Goal: Task Accomplishment & Management: Use online tool/utility

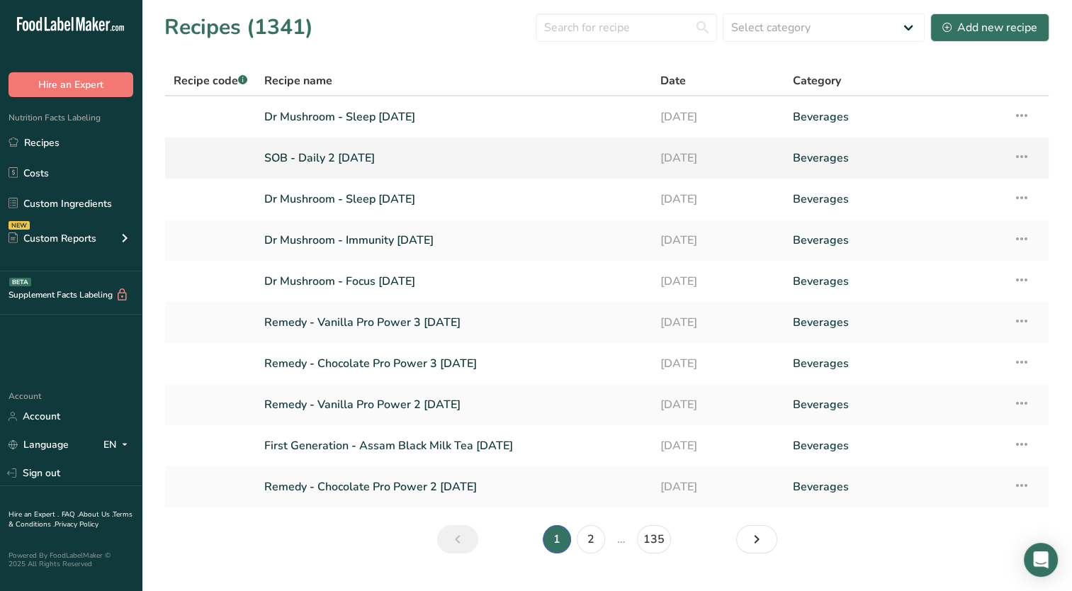
click at [347, 153] on link "SOB - Daily 2 [DATE]" at bounding box center [453, 158] width 379 height 30
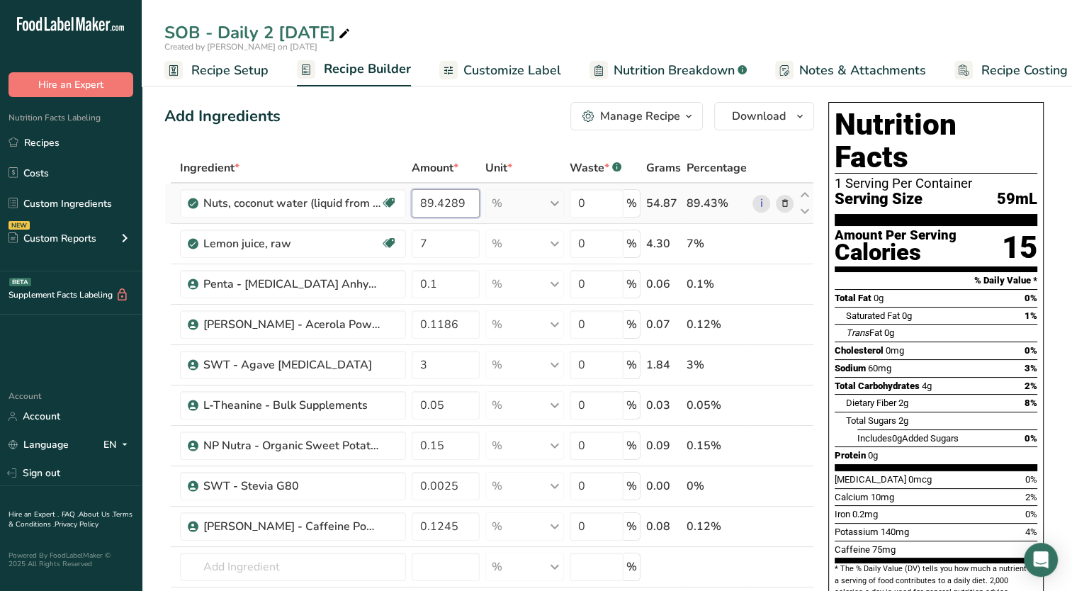
drag, startPoint x: 463, startPoint y: 201, endPoint x: 425, endPoint y: 214, distance: 40.6
click at [425, 214] on input "89.4289" at bounding box center [446, 203] width 69 height 28
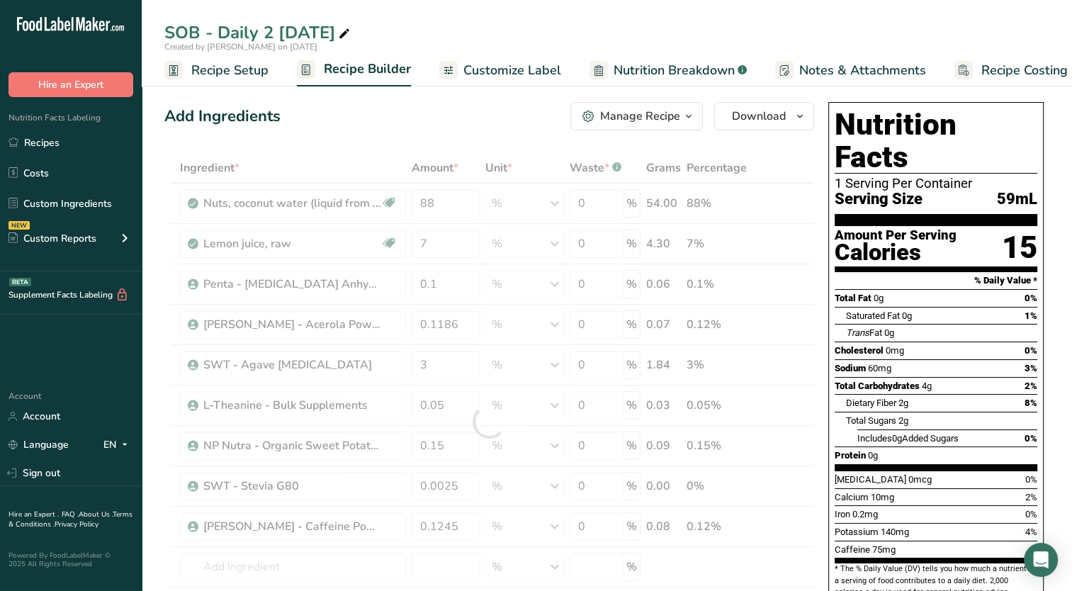
click at [444, 127] on div "Add Ingredients Manage Recipe Delete Recipe Duplicate Recipe Scale Recipe Save …" at bounding box center [489, 116] width 650 height 28
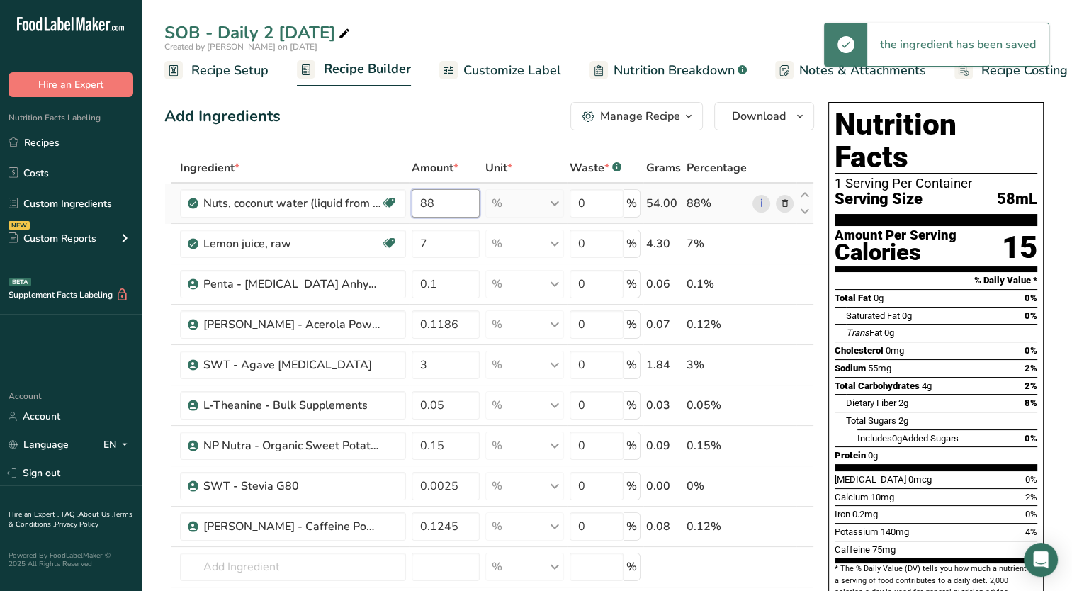
drag, startPoint x: 432, startPoint y: 204, endPoint x: 422, endPoint y: 207, distance: 10.3
click at [422, 207] on input "88" at bounding box center [446, 203] width 69 height 28
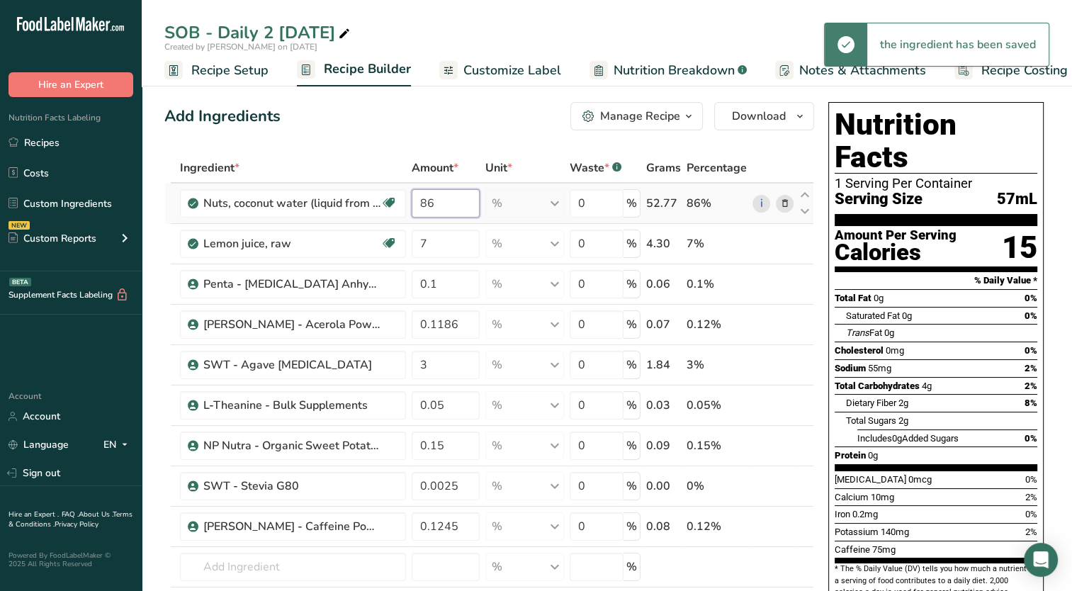
drag, startPoint x: 418, startPoint y: 204, endPoint x: 447, endPoint y: 202, distance: 29.1
click at [447, 202] on input "86" at bounding box center [446, 203] width 69 height 28
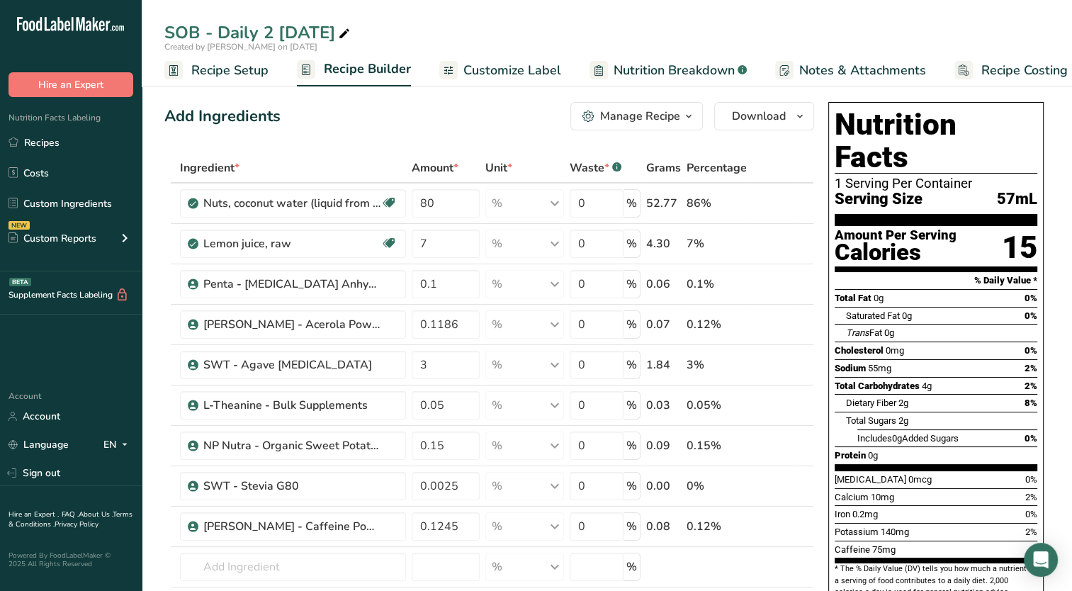
click at [454, 154] on div "Ingredient * Amount * Unit * Waste * .a-a{fill:#347362;}.b-a{fill:#fff;} Grams …" at bounding box center [489, 421] width 650 height 537
drag, startPoint x: 434, startPoint y: 208, endPoint x: 416, endPoint y: 227, distance: 26.1
click at [416, 227] on tbody "Nuts, coconut water (liquid from coconuts) Dairy free Gluten free Vegan Vegetar…" at bounding box center [489, 422] width 648 height 476
click at [453, 123] on div "Add Ingredients Manage Recipe Delete Recipe Duplicate Recipe Scale Recipe Save …" at bounding box center [489, 116] width 650 height 28
drag, startPoint x: 427, startPoint y: 199, endPoint x: 436, endPoint y: 198, distance: 9.3
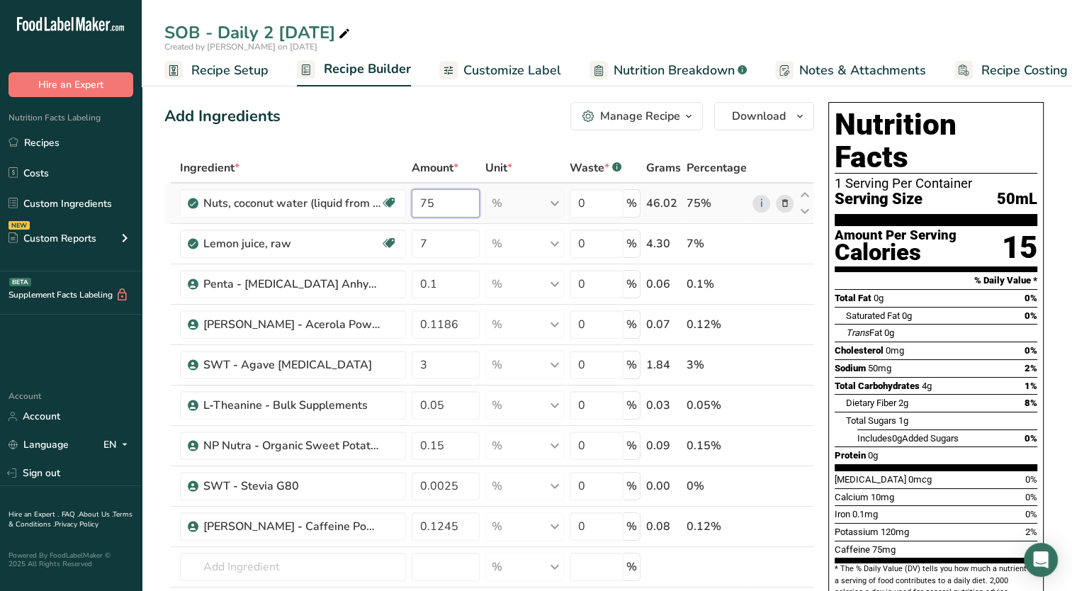
click at [436, 198] on input "75" at bounding box center [446, 203] width 69 height 28
drag, startPoint x: 428, startPoint y: 210, endPoint x: 435, endPoint y: 211, distance: 7.2
click at [435, 211] on input "78" at bounding box center [446, 203] width 69 height 28
type input "75"
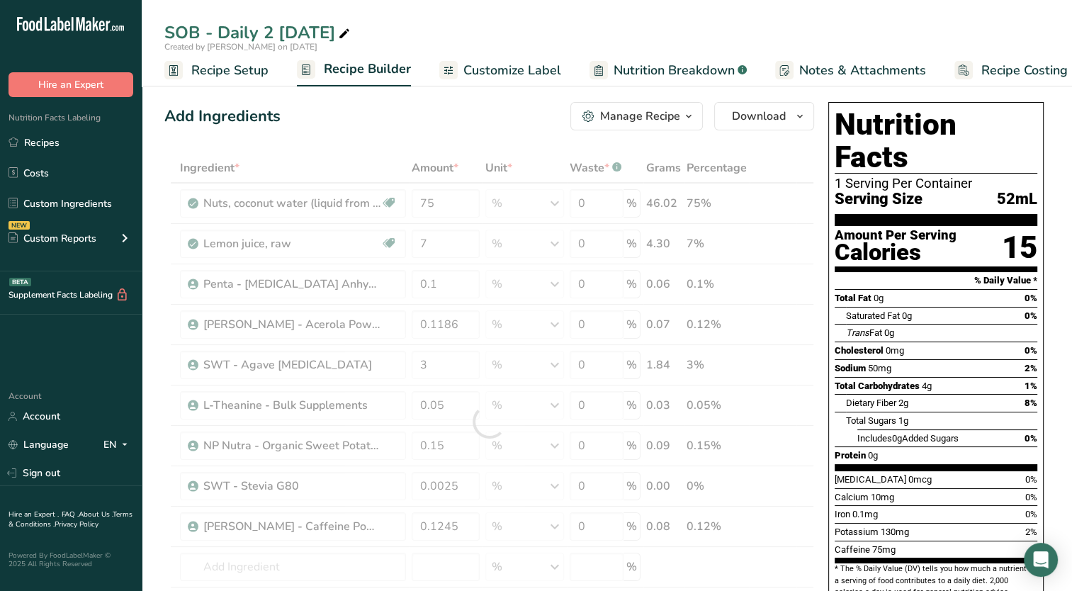
click at [449, 154] on div "Ingredient * Amount * Unit * Waste * .a-a{fill:#347362;}.b-a{fill:#fff;} Grams …" at bounding box center [489, 421] width 650 height 537
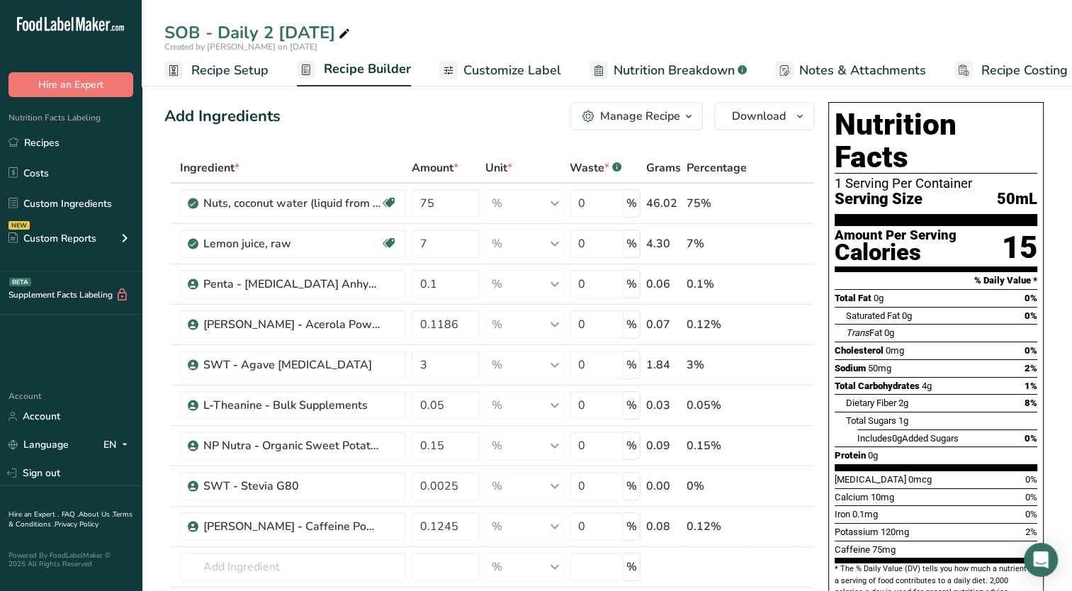
click at [500, 67] on span "Customize Label" at bounding box center [512, 70] width 98 height 19
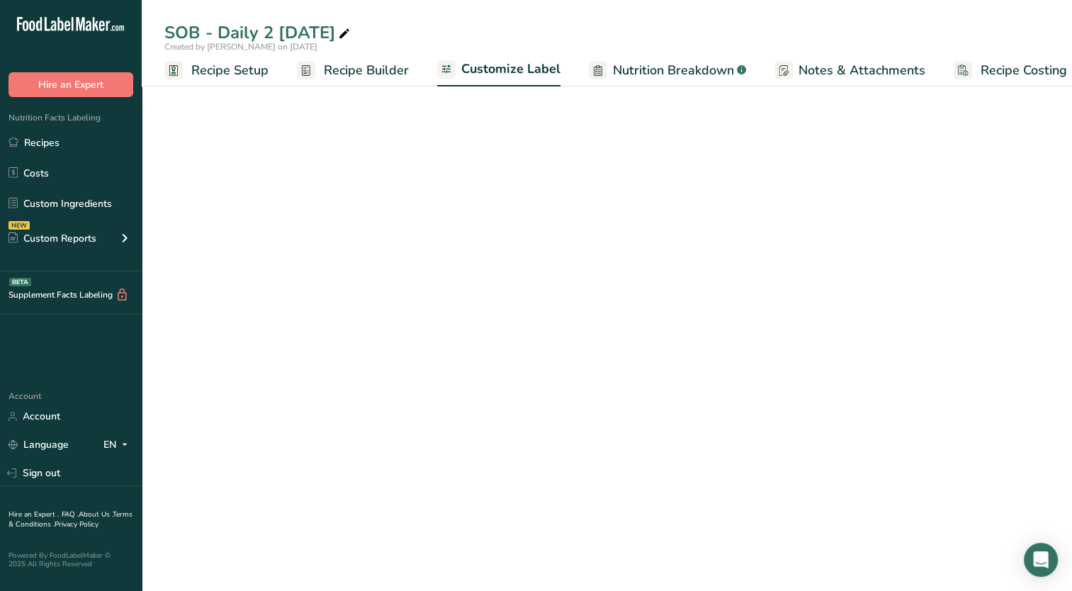
scroll to position [0, 18]
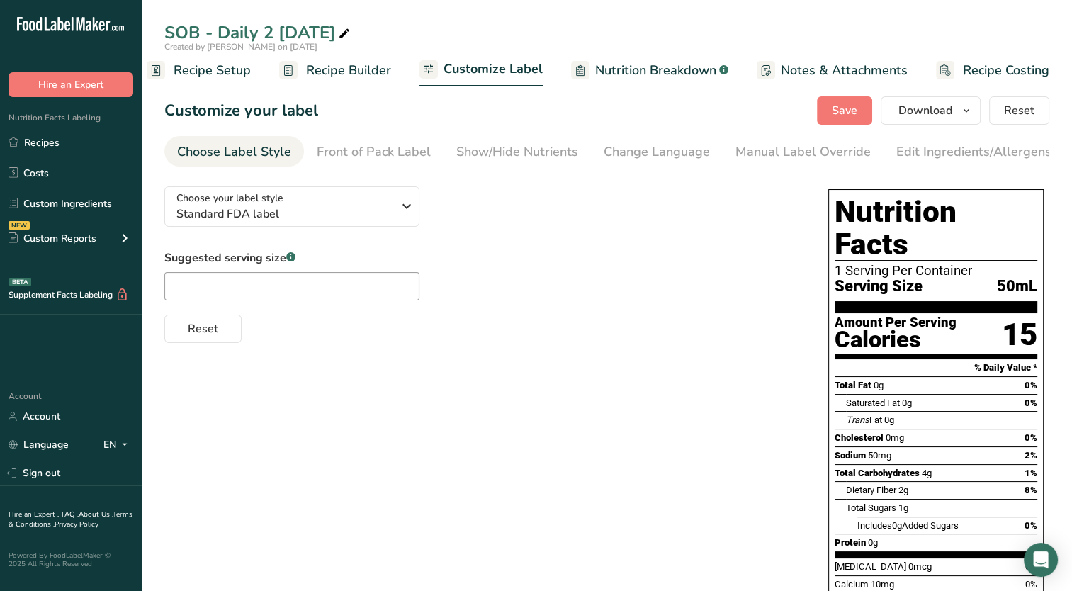
click at [693, 71] on span "Nutrition Breakdown" at bounding box center [655, 70] width 121 height 19
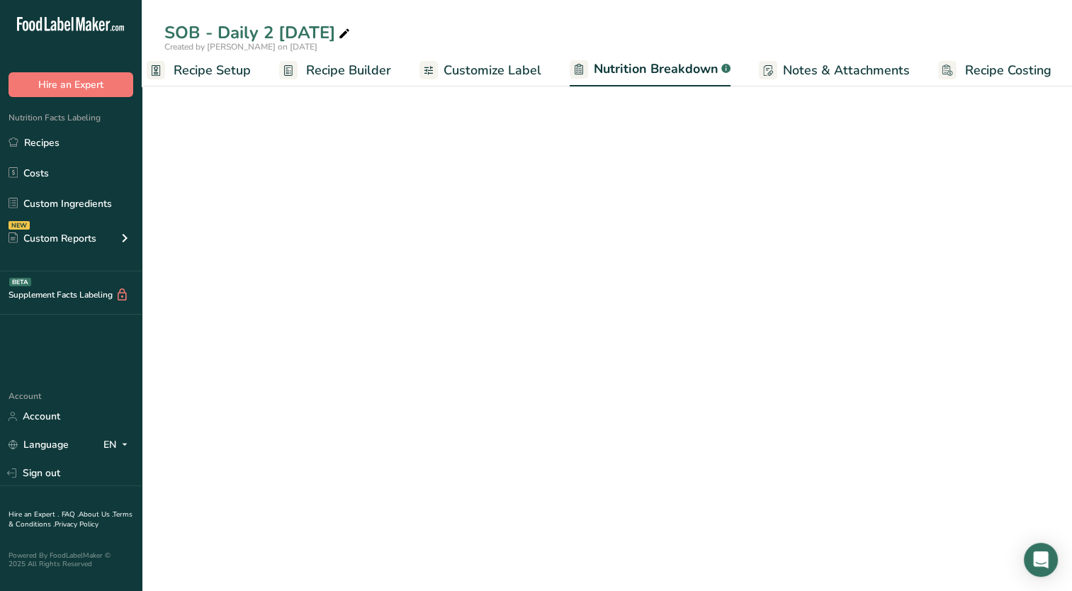
scroll to position [0, 19]
select select "Calories"
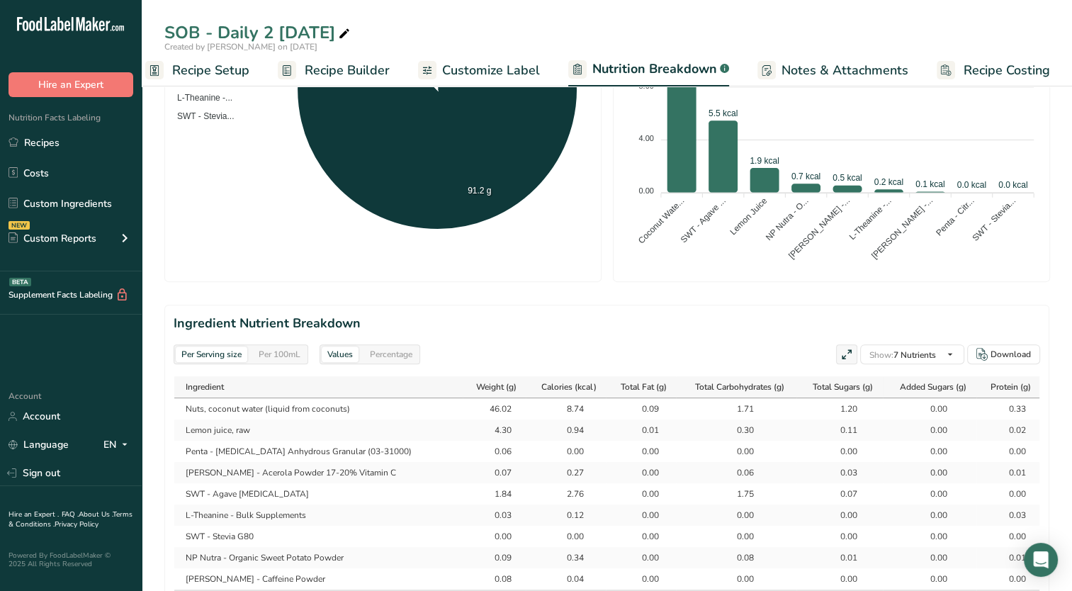
scroll to position [496, 0]
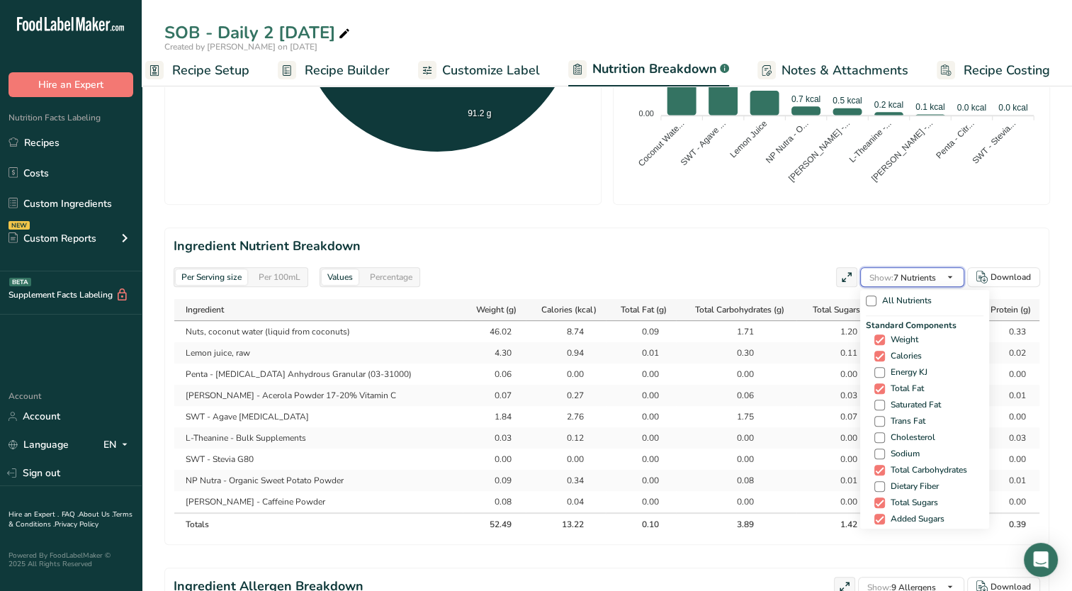
click at [903, 275] on span "Show: 7 Nutrients" at bounding box center [903, 277] width 67 height 11
click at [925, 287] on div "All Nutrients Standard Components Weight Calories Energy KJ Total Fat Saturated…" at bounding box center [928, 408] width 136 height 242
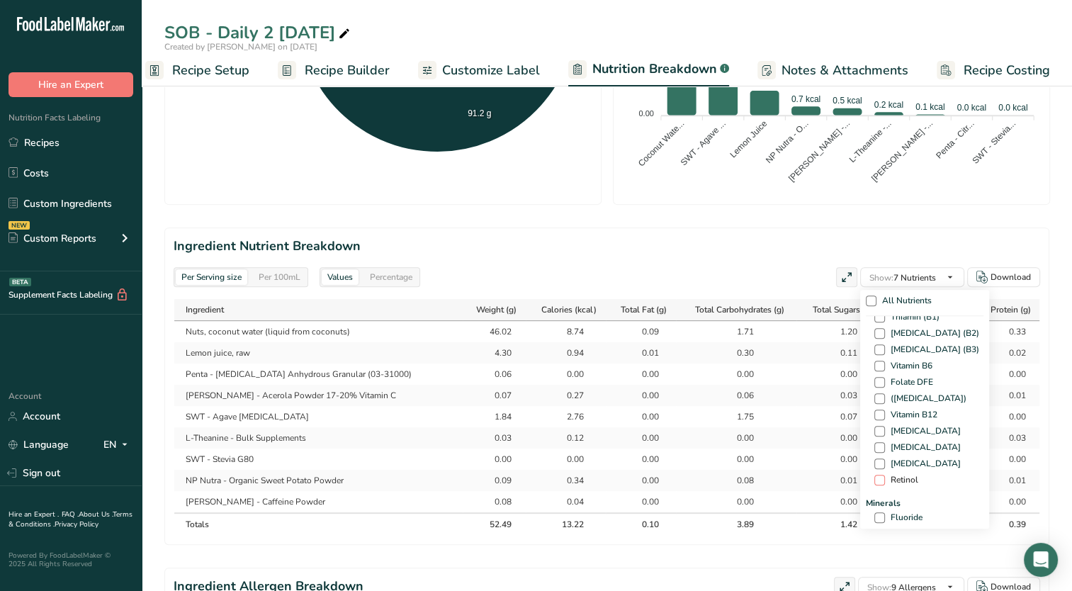
scroll to position [425, 0]
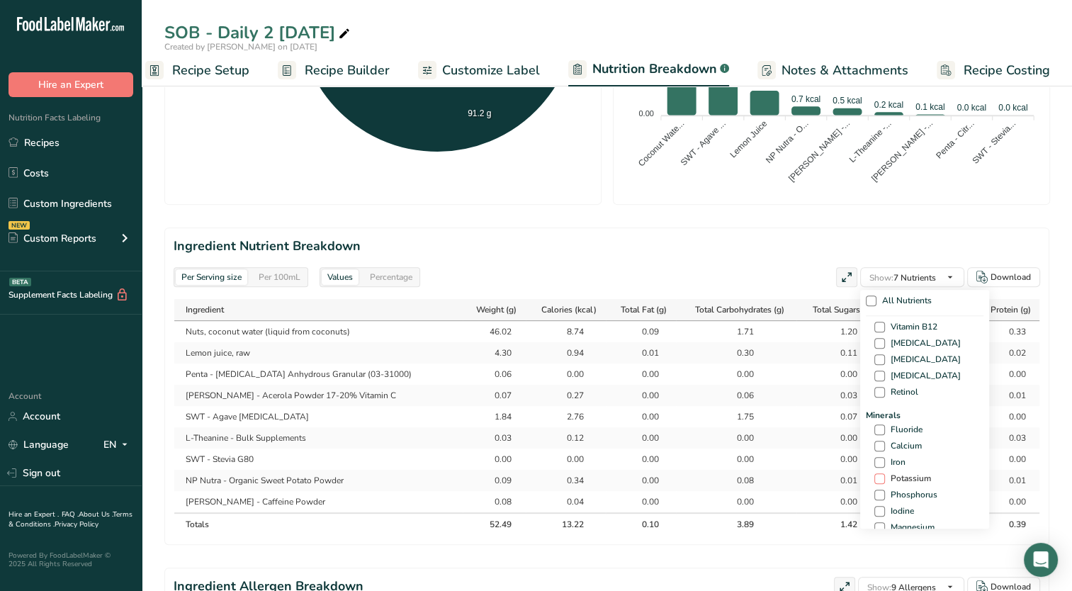
click at [893, 478] on span "Potassium" at bounding box center [908, 478] width 46 height 11
click at [884, 478] on input "Potassium" at bounding box center [878, 478] width 9 height 9
checkbox input "true"
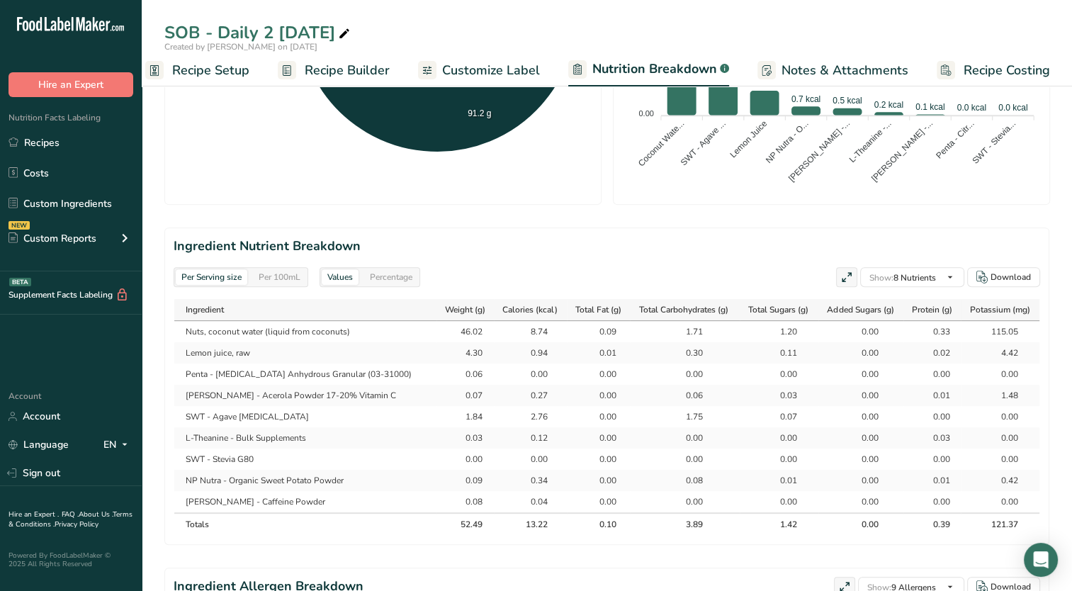
click at [760, 214] on div "Per Serving size Per 100mL Download Total Calories 13.2 kcal Total Carbs 3.9 g …" at bounding box center [606, 216] width 885 height 1232
click at [349, 67] on span "Recipe Builder" at bounding box center [347, 70] width 85 height 19
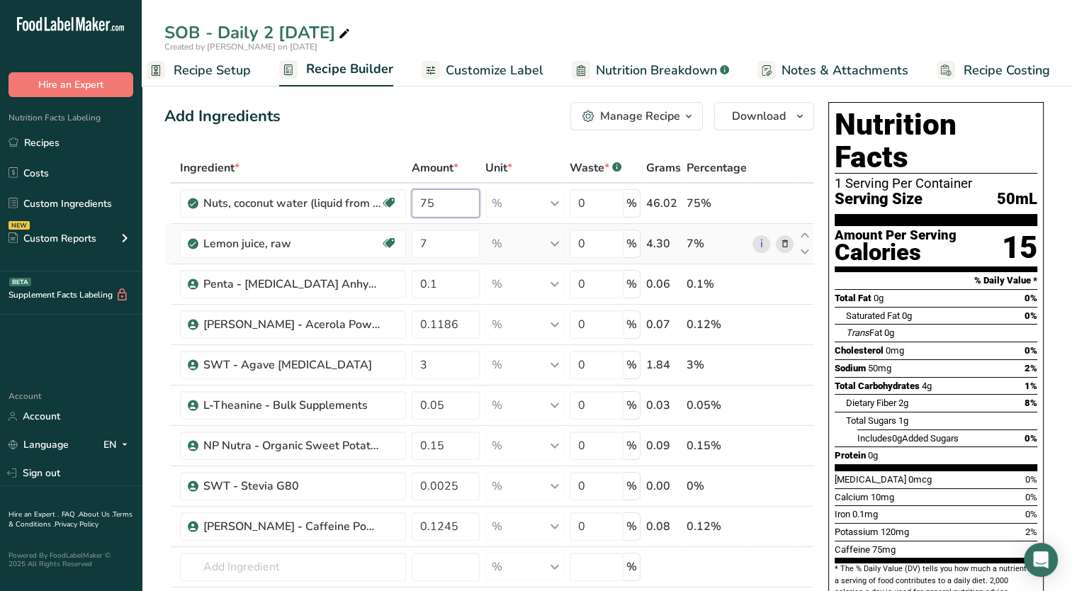
drag, startPoint x: 429, startPoint y: 203, endPoint x: 484, endPoint y: 237, distance: 63.9
click at [428, 207] on input "75" at bounding box center [446, 203] width 69 height 28
click at [434, 200] on input "76" at bounding box center [446, 203] width 69 height 28
type input "76.5"
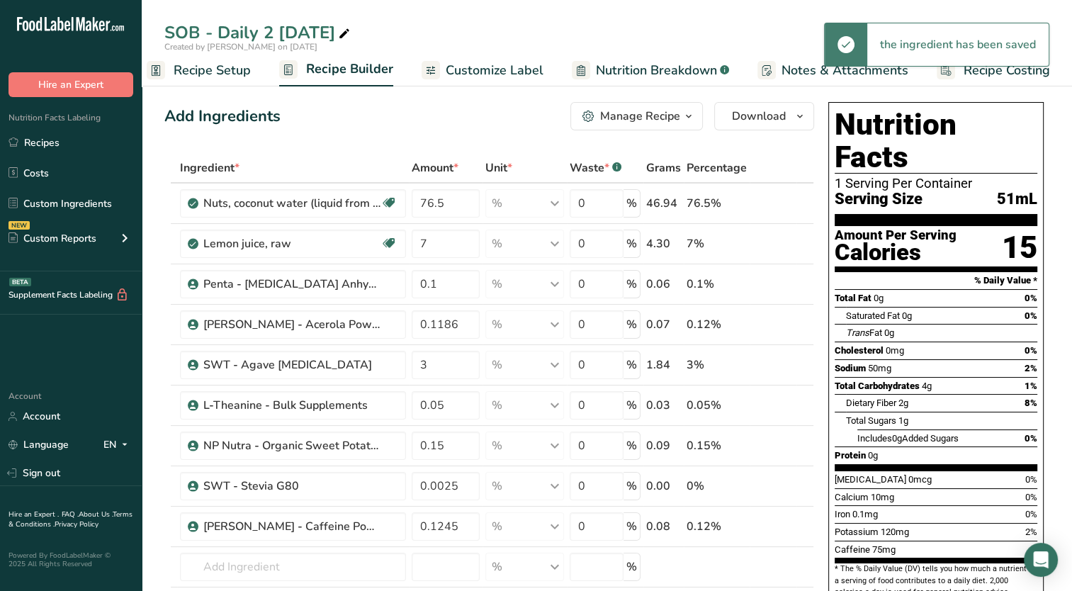
click at [624, 79] on span "Nutrition Breakdown" at bounding box center [656, 70] width 121 height 19
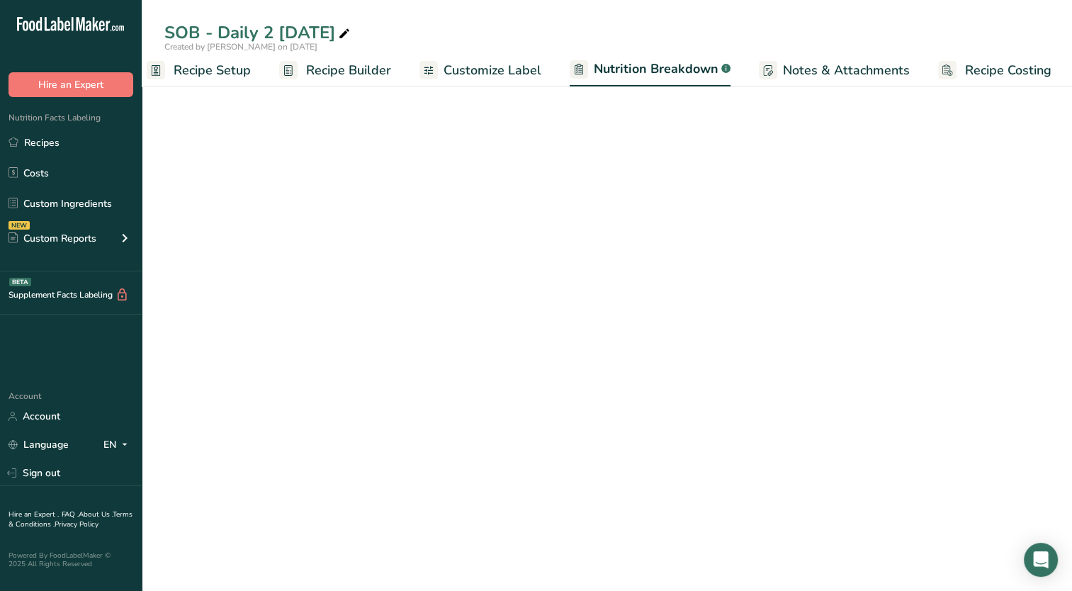
scroll to position [0, 19]
select select "Calories"
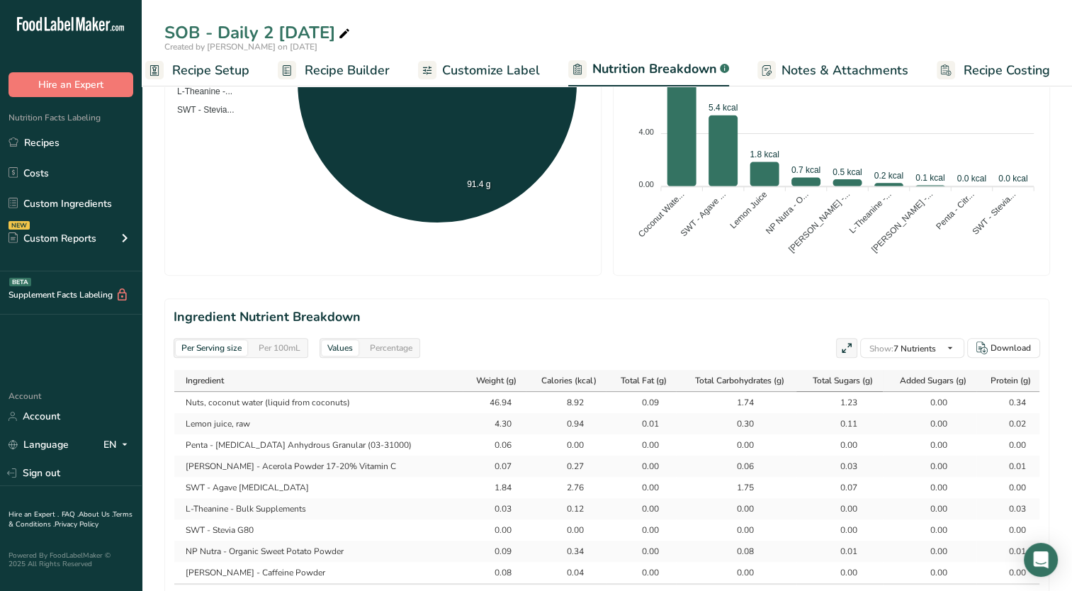
scroll to position [496, 0]
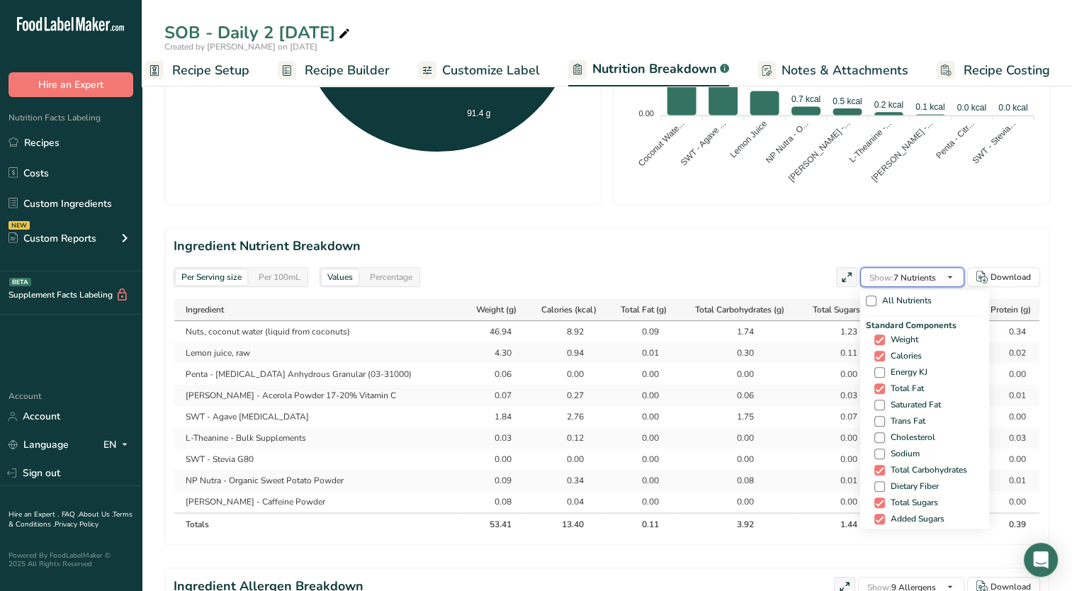
click at [887, 277] on span "Show:" at bounding box center [882, 277] width 24 height 11
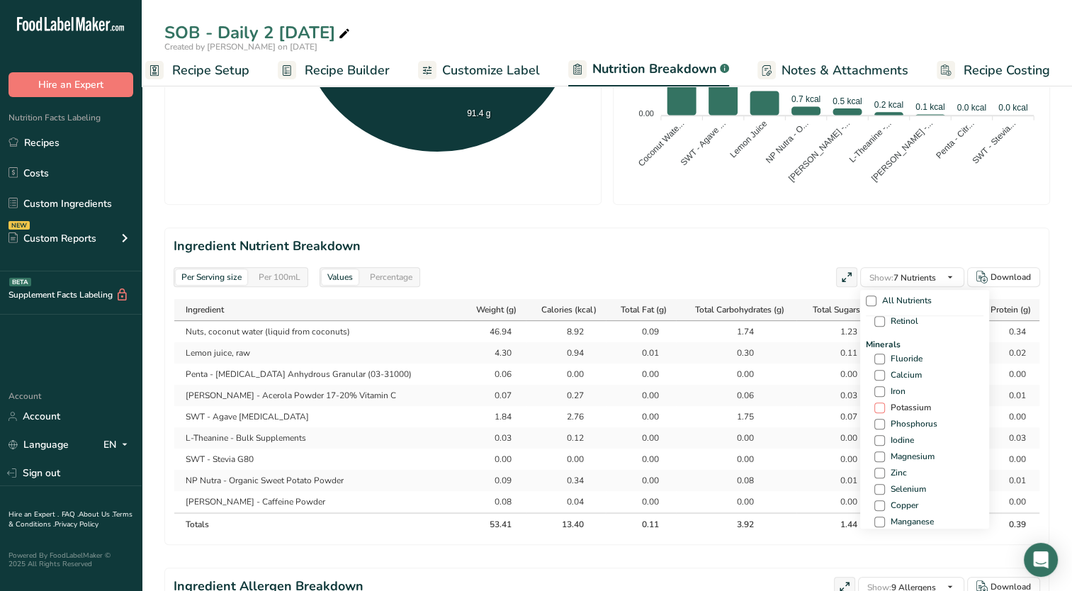
click at [875, 411] on span at bounding box center [879, 408] width 11 height 11
click at [875, 411] on input "Potassium" at bounding box center [878, 407] width 9 height 9
checkbox input "true"
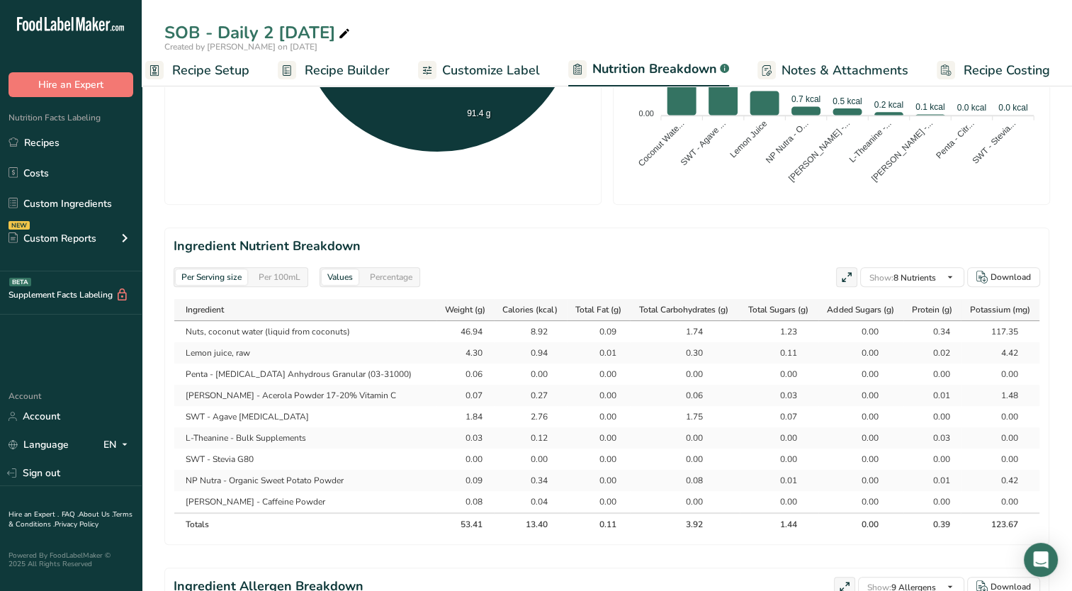
click at [329, 80] on link "Recipe Builder" at bounding box center [334, 71] width 112 height 32
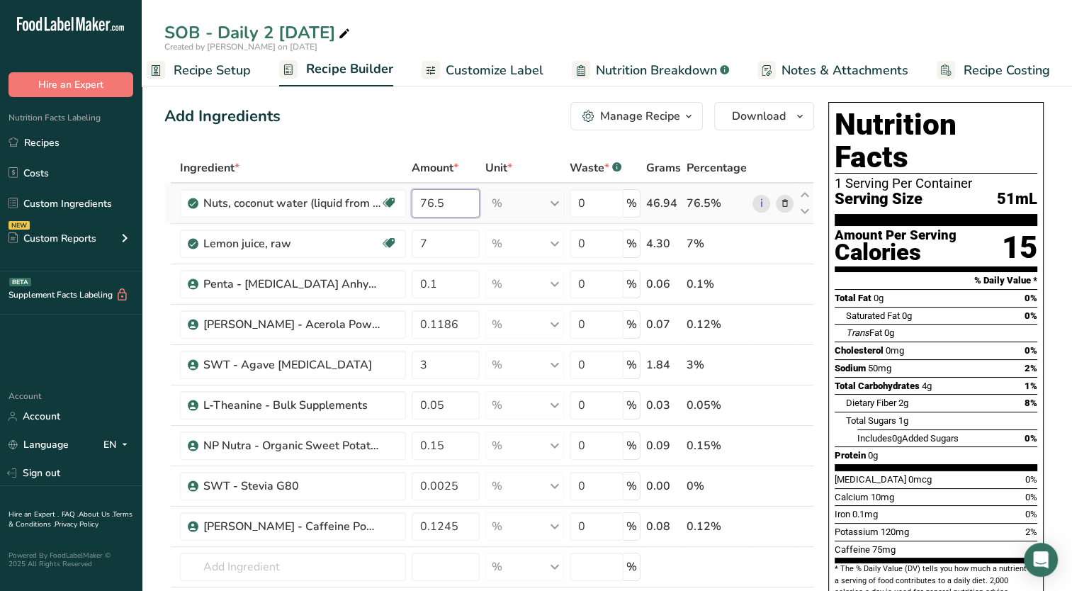
drag, startPoint x: 432, startPoint y: 204, endPoint x: 490, endPoint y: 196, distance: 58.6
click at [490, 196] on tr "Nuts, coconut water (liquid from coconuts) Dairy free Gluten free Vegan Vegetar…" at bounding box center [489, 204] width 648 height 40
type input "77"
click at [473, 123] on div "Add Ingredients Manage Recipe Delete Recipe Duplicate Recipe Scale Recipe Save …" at bounding box center [489, 116] width 650 height 28
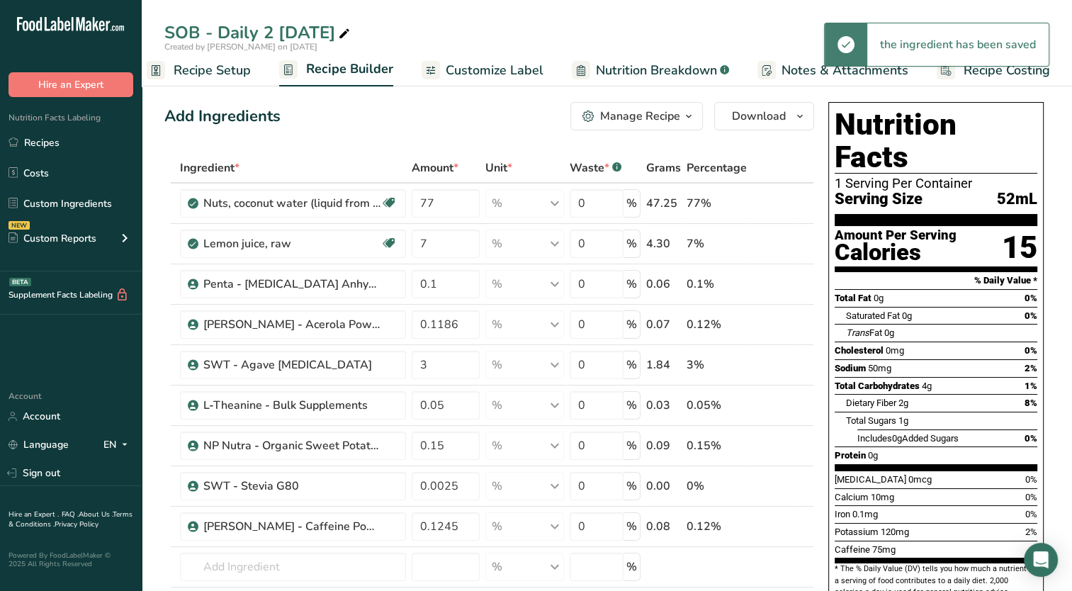
click at [612, 81] on link "Nutrition Breakdown .a-a{fill:#347362;}.b-a{fill:#fff;}" at bounding box center [650, 71] width 157 height 32
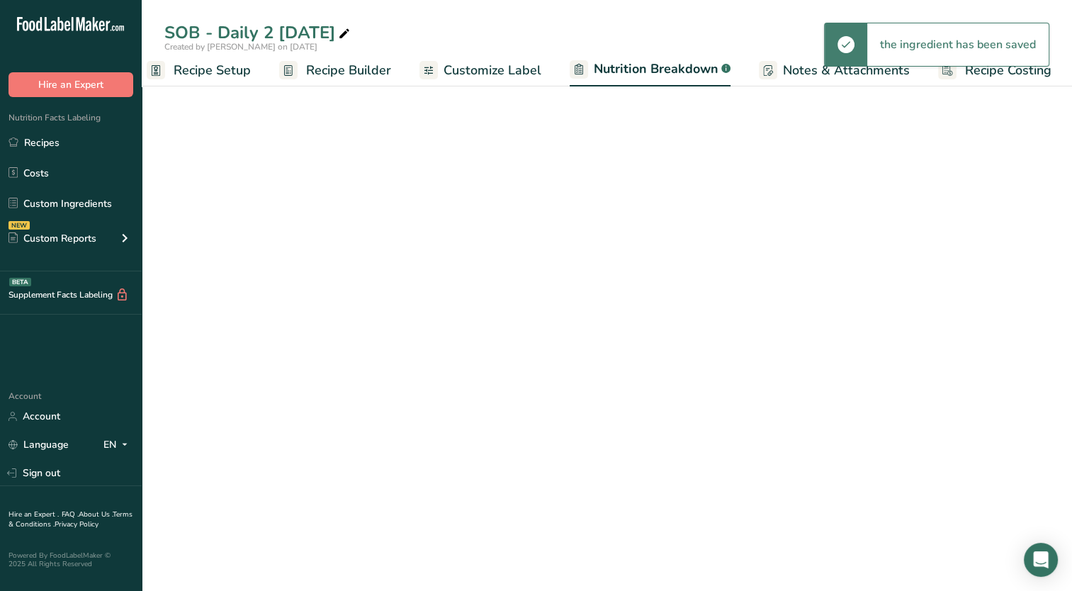
scroll to position [0, 19]
select select "Calories"
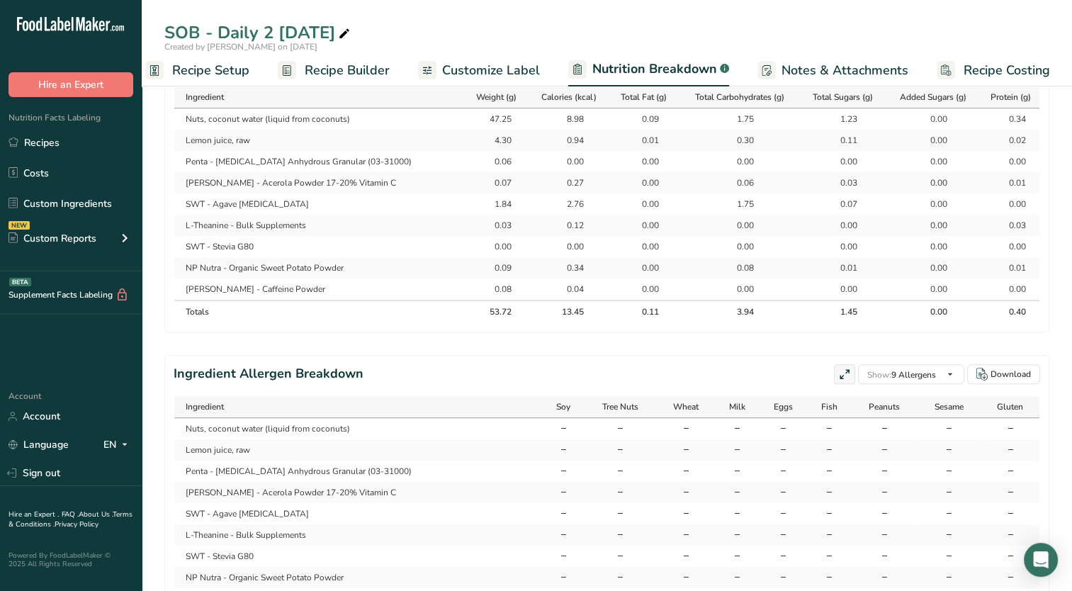
scroll to position [638, 0]
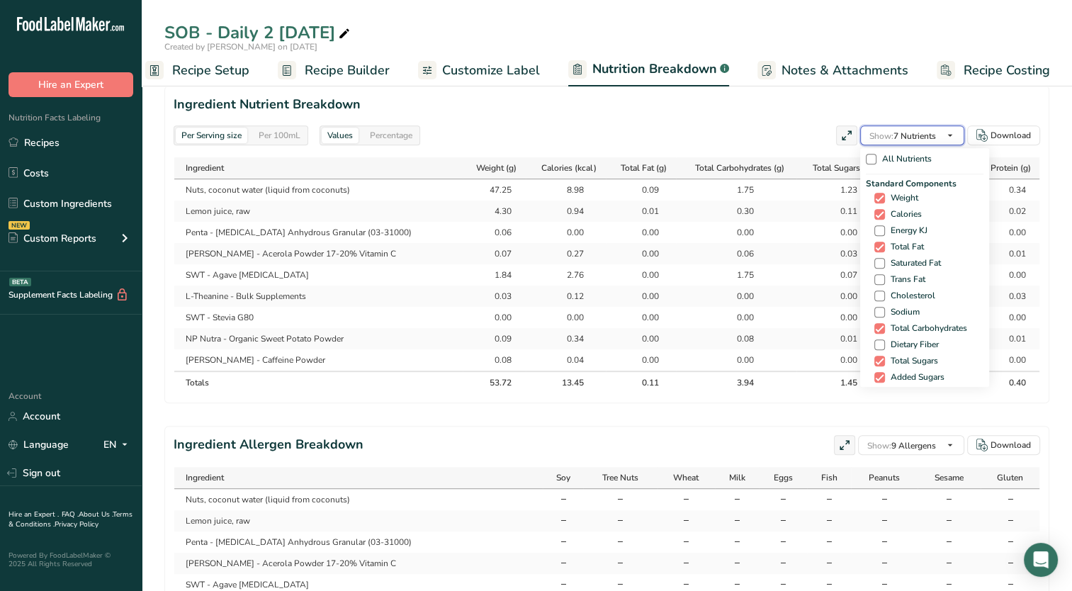
click at [904, 137] on span "Show: 7 Nutrients" at bounding box center [903, 135] width 67 height 11
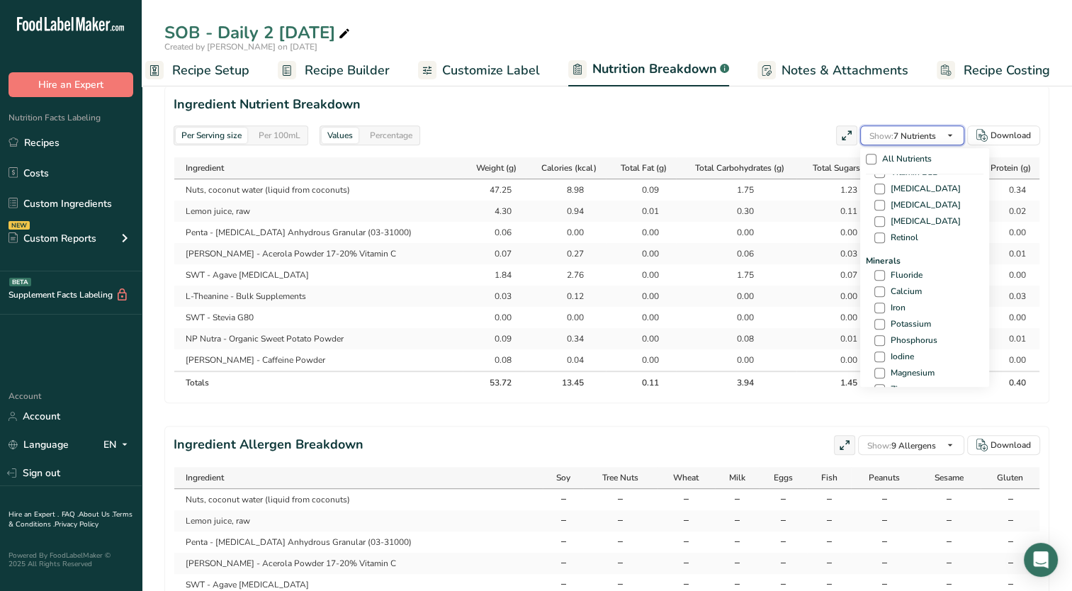
scroll to position [567, 0]
click at [875, 200] on div "Minerals Fluoride Calcium Iron Potassium Phosphorus Iodine Magnesium Zinc Selen…" at bounding box center [925, 245] width 118 height 241
click at [875, 197] on span at bounding box center [879, 195] width 11 height 11
click at [875, 197] on input "Potassium" at bounding box center [878, 195] width 9 height 9
checkbox input "true"
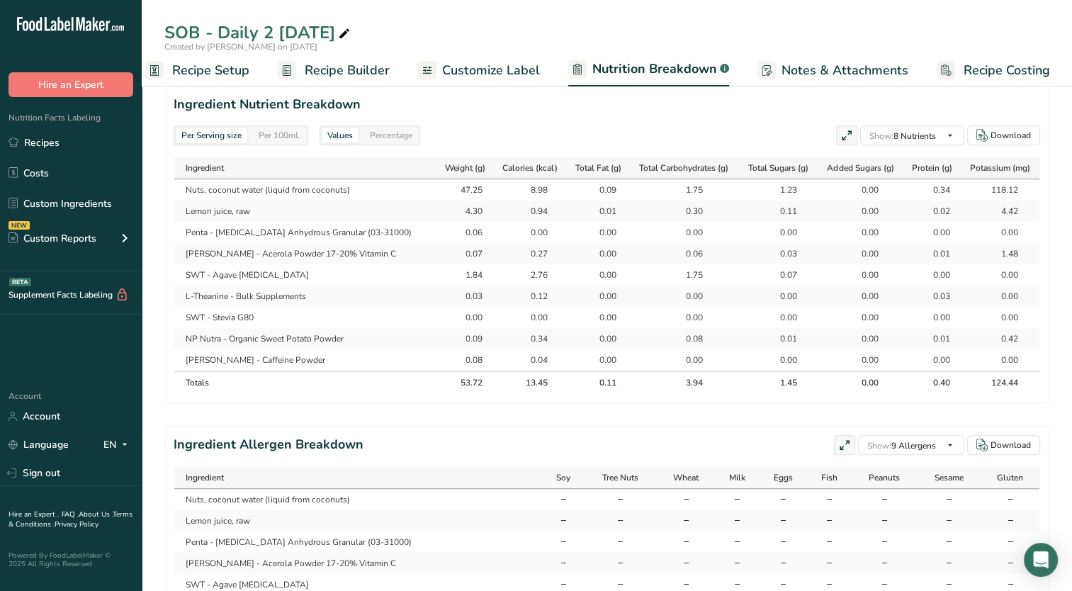
click at [367, 76] on span "Recipe Builder" at bounding box center [347, 70] width 85 height 19
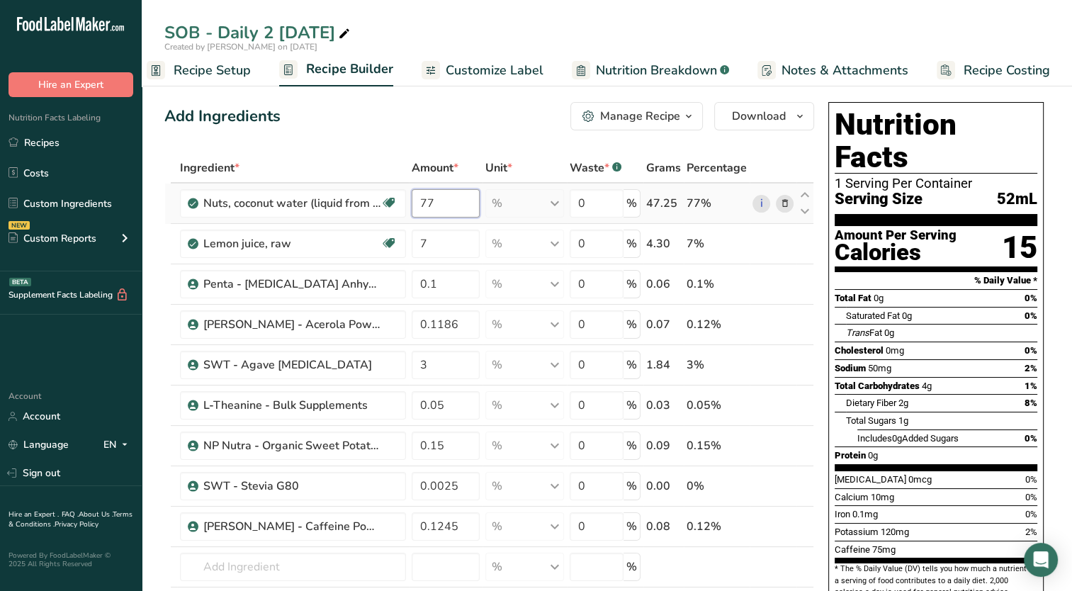
click at [473, 201] on input "77" at bounding box center [446, 203] width 69 height 28
type input "77.5"
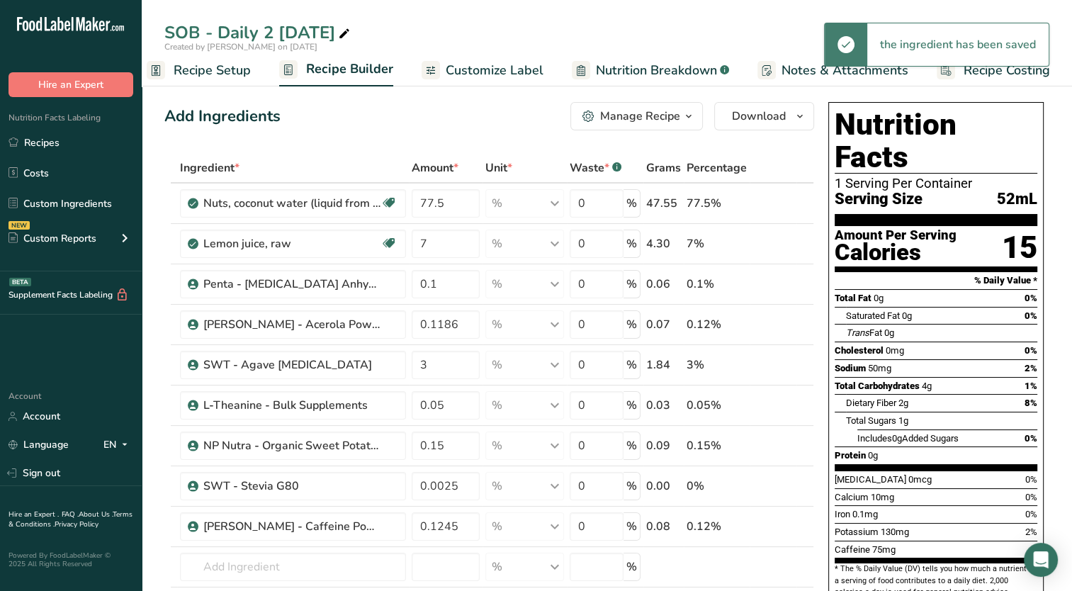
click at [650, 64] on span "Nutrition Breakdown" at bounding box center [656, 70] width 121 height 19
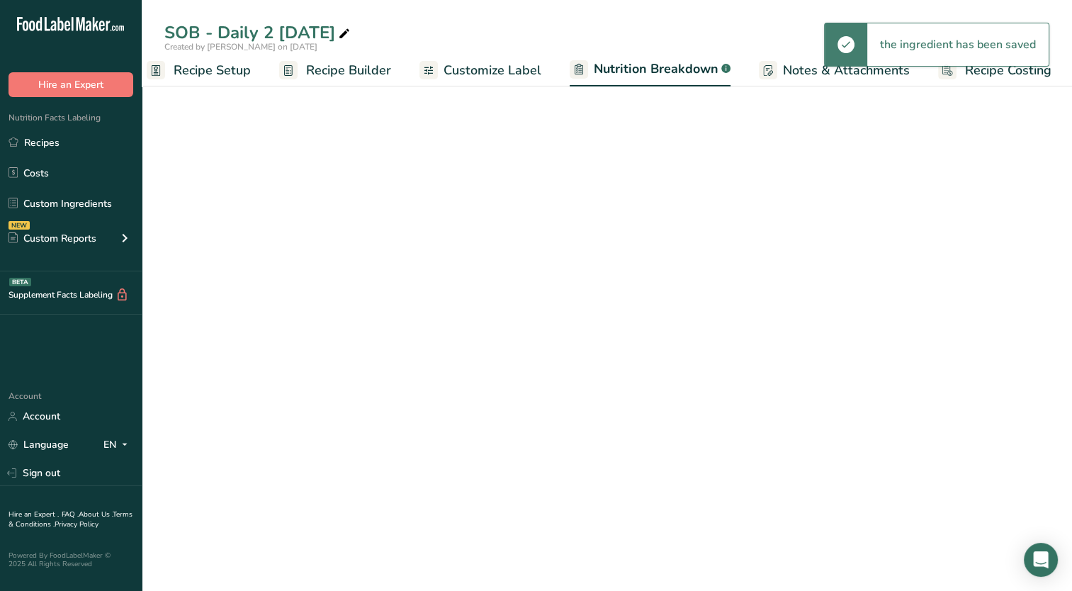
scroll to position [0, 19]
select select "Calories"
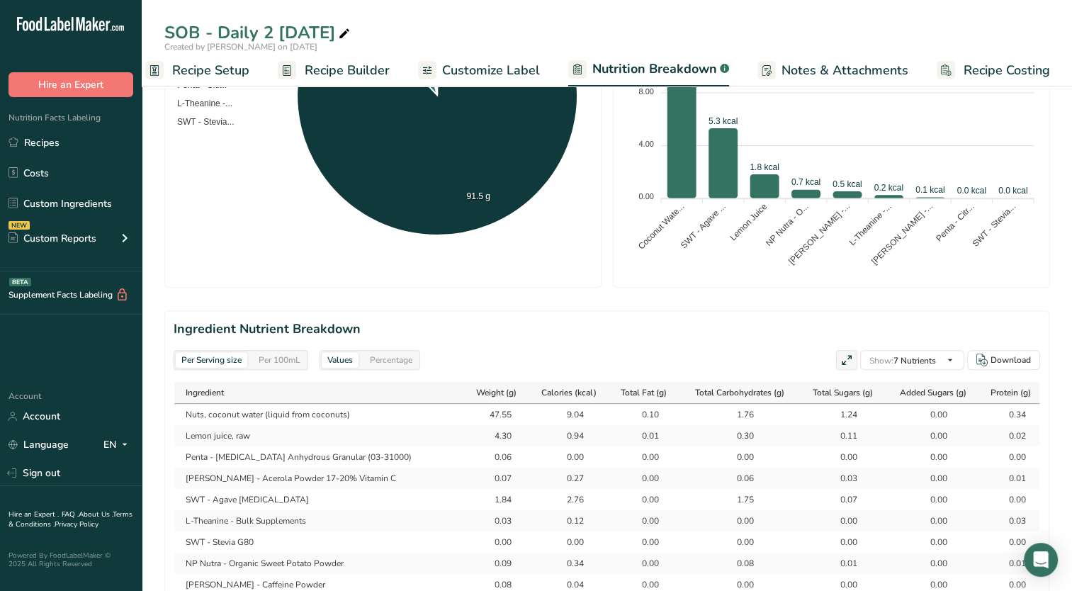
scroll to position [567, 0]
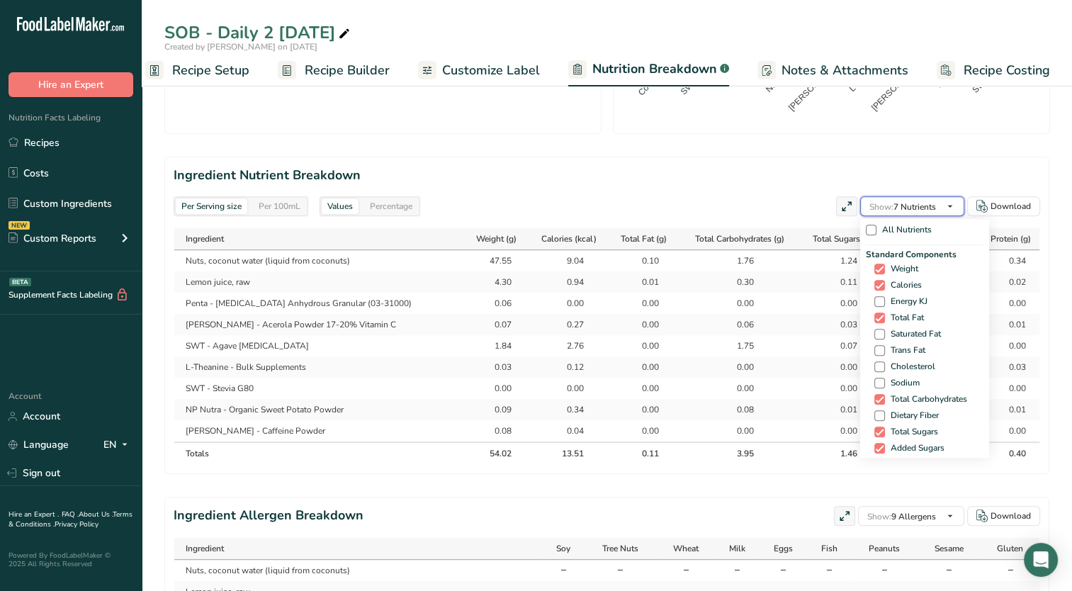
click at [890, 206] on span "Show:" at bounding box center [882, 206] width 24 height 11
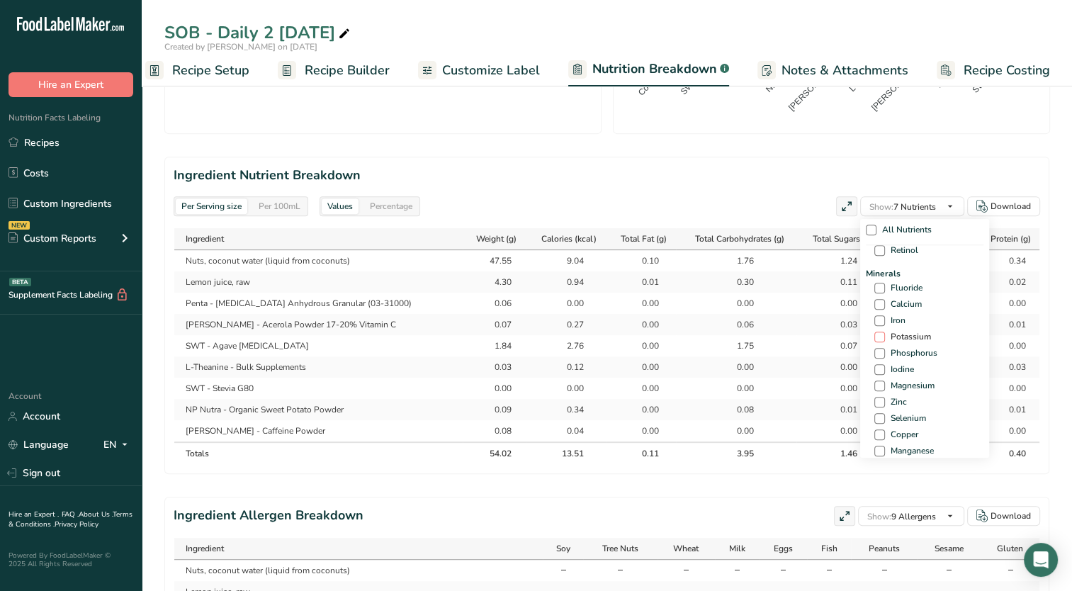
click at [882, 338] on span at bounding box center [879, 337] width 11 height 11
click at [882, 338] on input "Potassium" at bounding box center [878, 336] width 9 height 9
checkbox input "true"
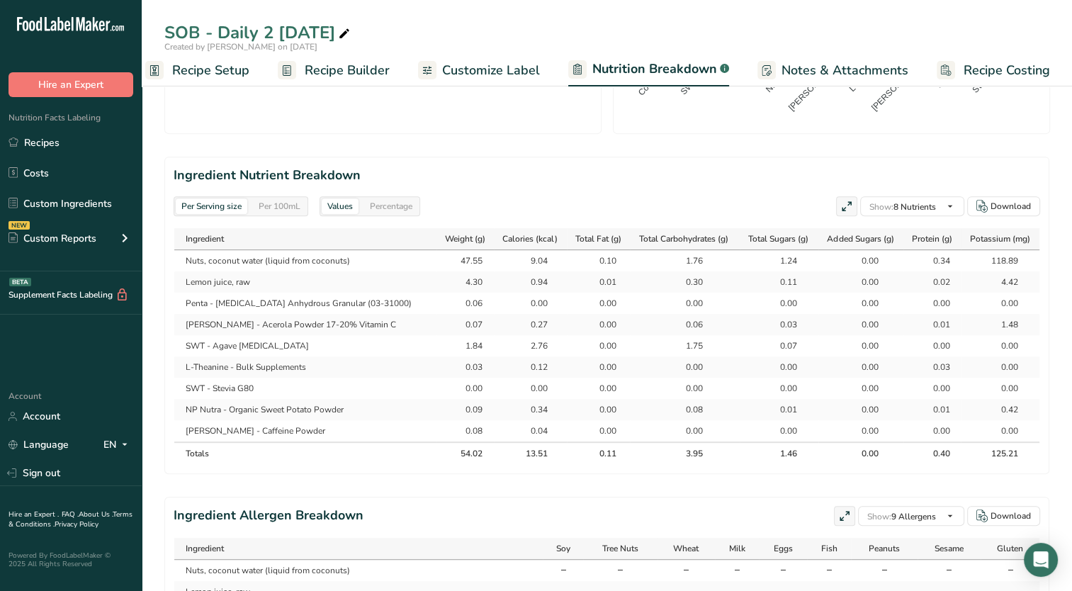
click at [655, 179] on h2 "Ingredient Nutrient Breakdown" at bounding box center [607, 175] width 867 height 19
click at [369, 77] on span "Recipe Builder" at bounding box center [347, 70] width 85 height 19
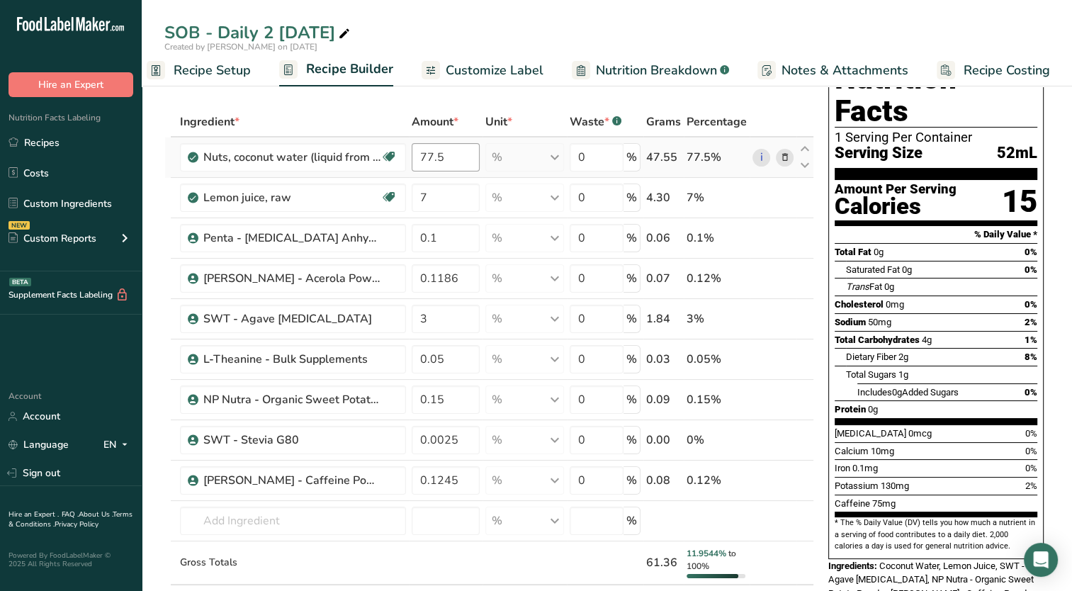
scroll to position [71, 0]
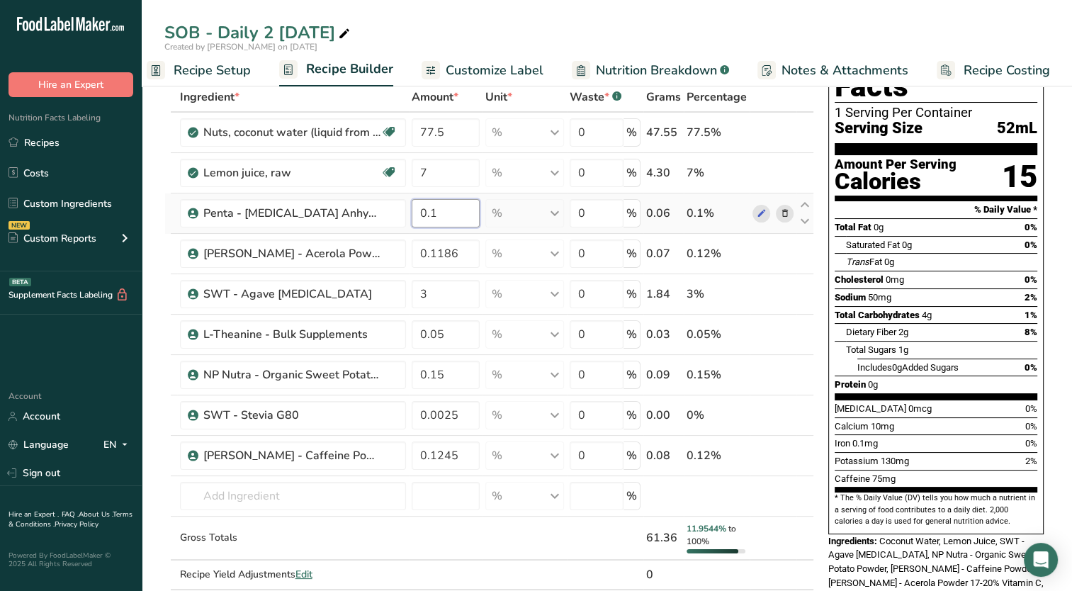
click at [460, 210] on input "0.1" at bounding box center [446, 213] width 69 height 28
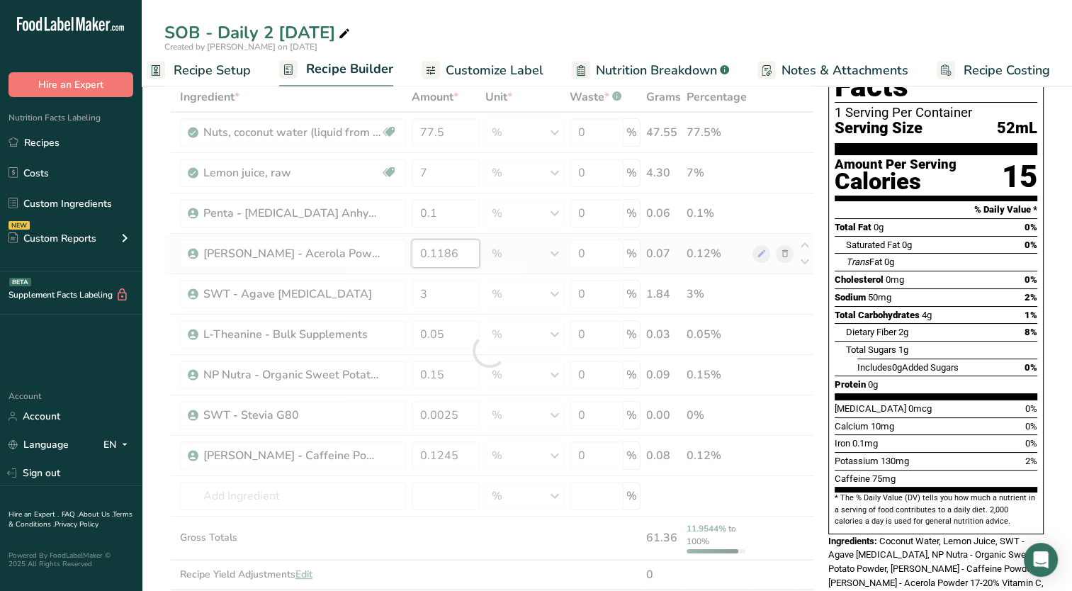
click at [468, 251] on div "Ingredient * Amount * Unit * Waste * .a-a{fill:#347362;}.b-a{fill:#fff;} Grams …" at bounding box center [489, 350] width 650 height 537
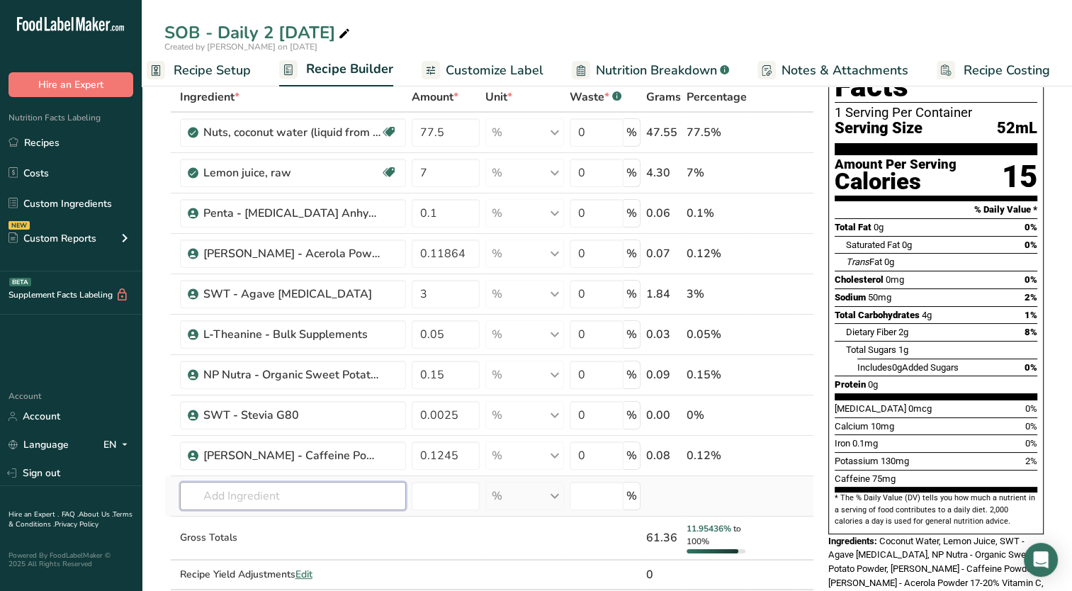
click at [242, 500] on div "Ingredient * Amount * Unit * Waste * .a-a{fill:#347362;}.b-a{fill:#fff;} Grams …" at bounding box center [489, 350] width 650 height 537
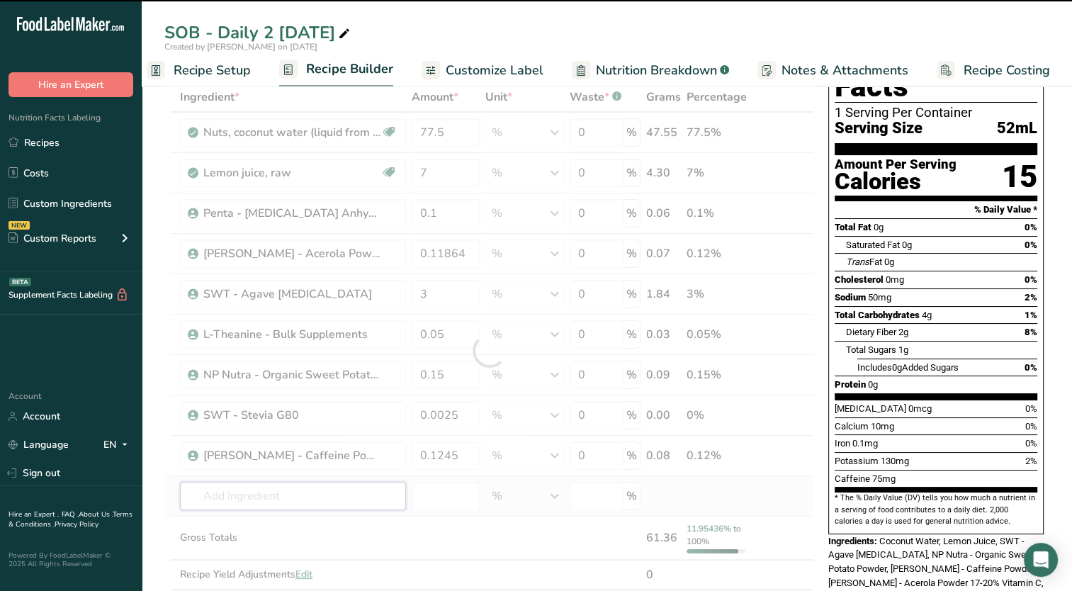
type input "0.1186"
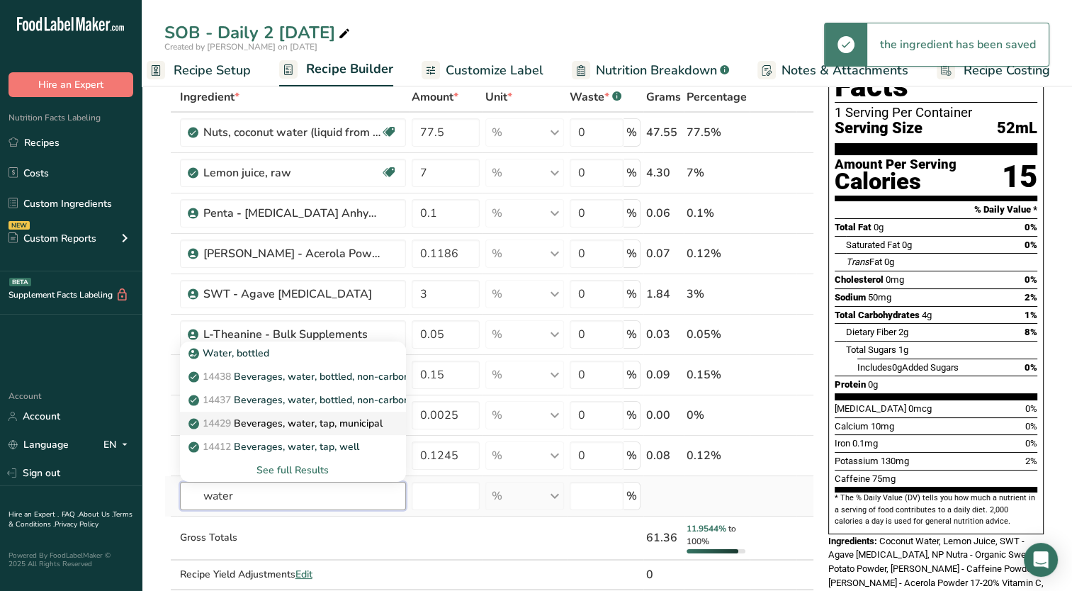
type input "water"
click at [271, 412] on link "14429 [GEOGRAPHIC_DATA], water, tap, municipal" at bounding box center [293, 423] width 226 height 23
type input "Beverages, water, tap, municipal"
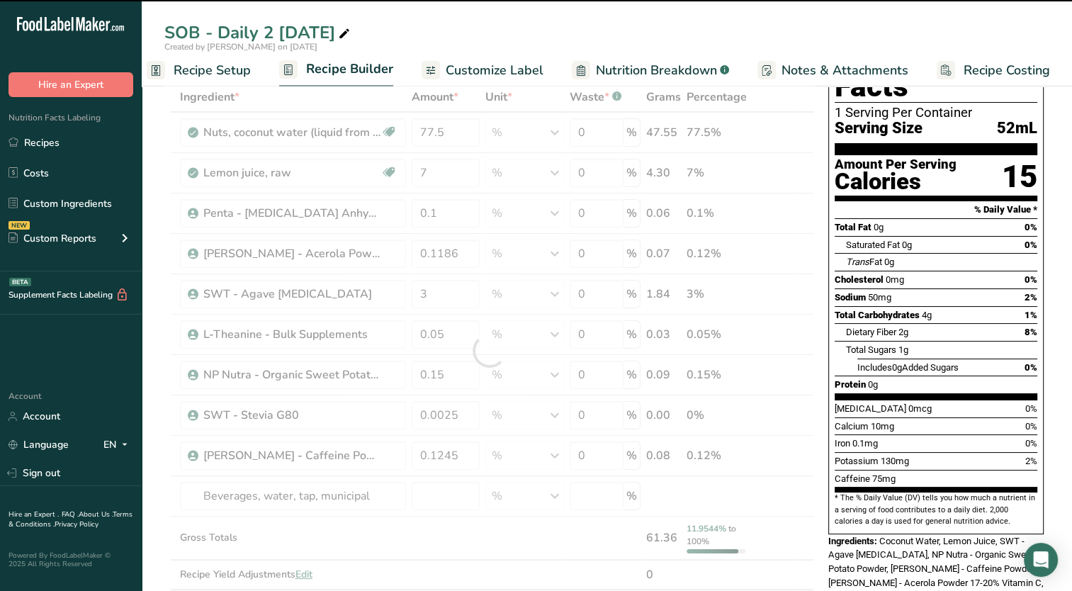
type input "0"
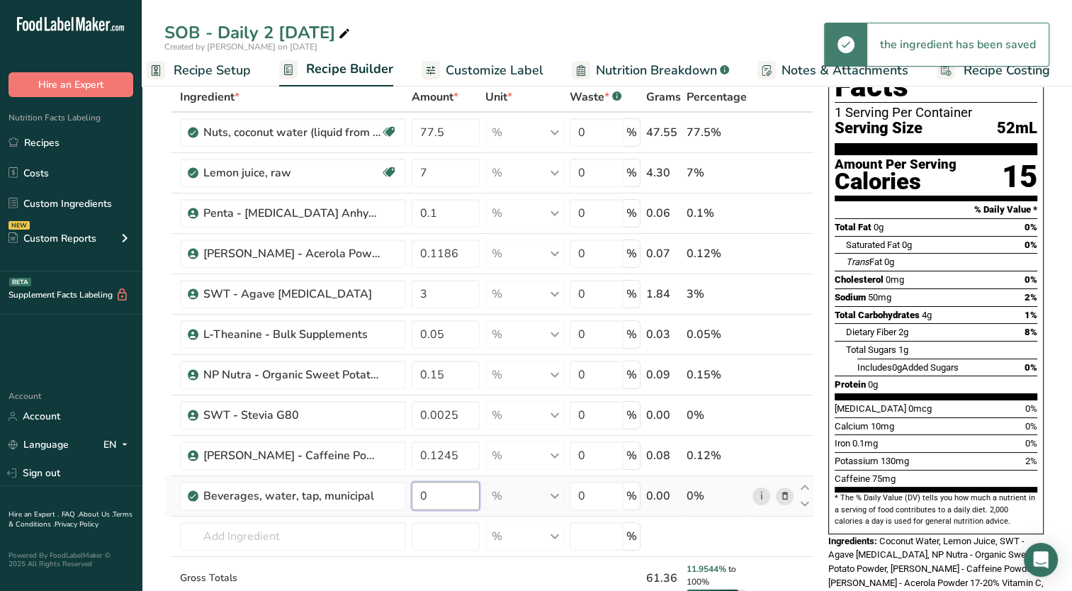
click at [448, 500] on input "0" at bounding box center [446, 496] width 69 height 28
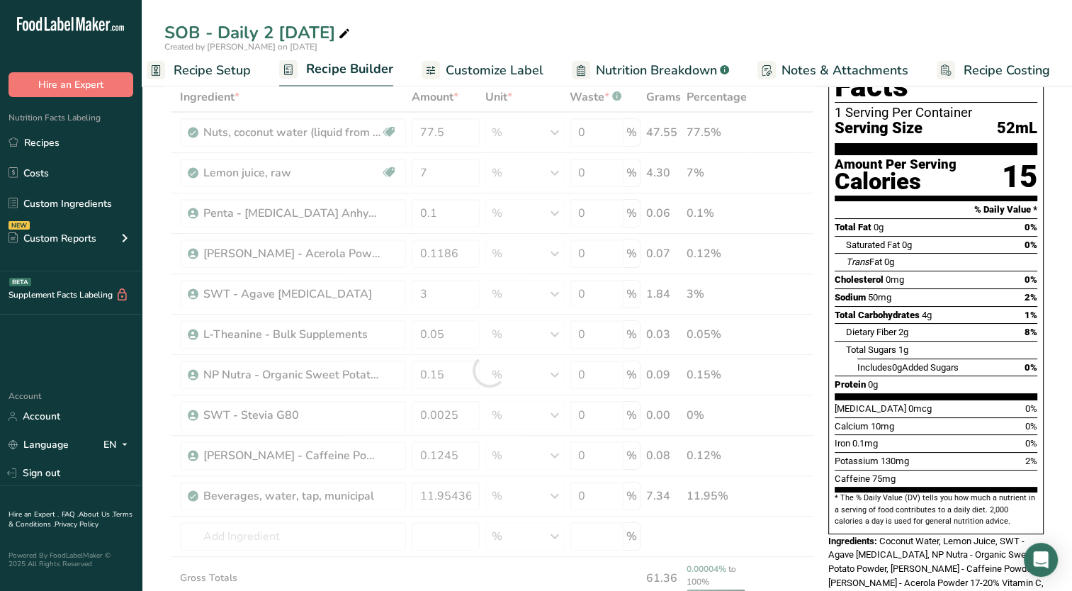
click at [856, 402] on div "[MEDICAL_DATA] 0mcg" at bounding box center [883, 409] width 97 height 14
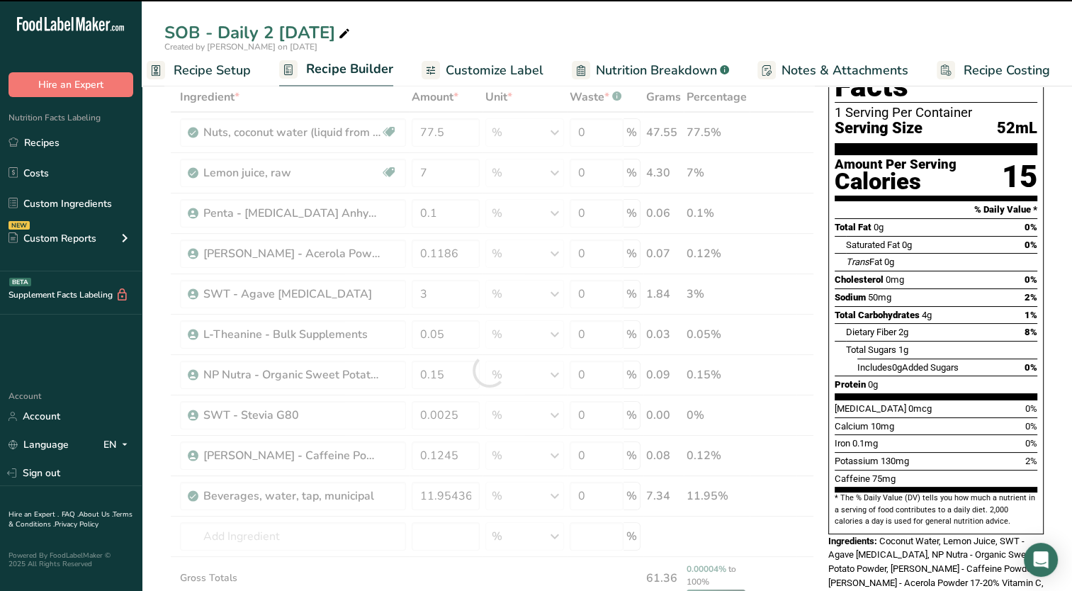
type input "11.9544"
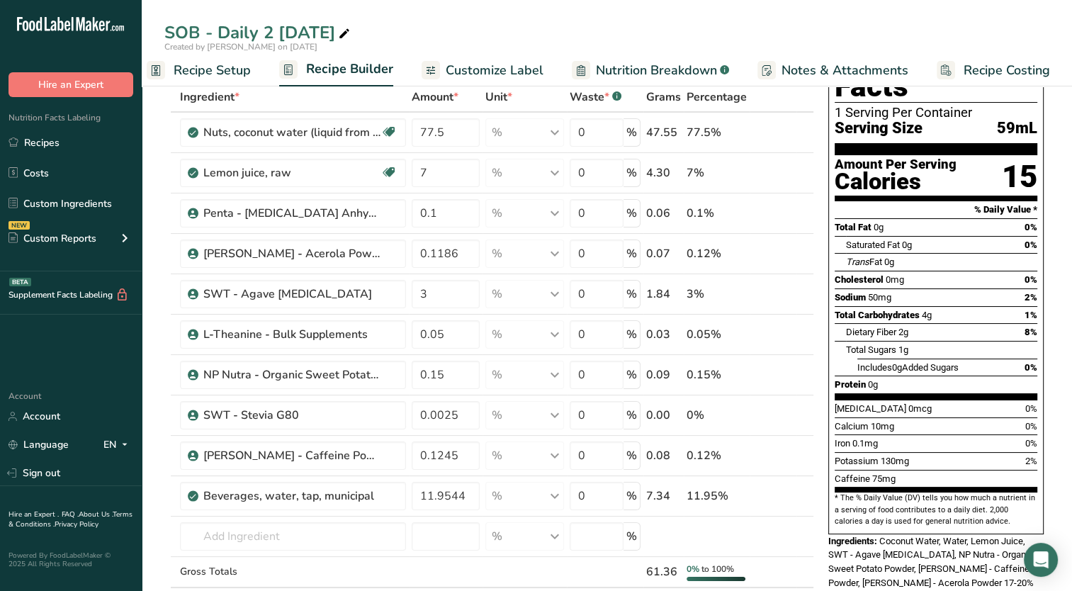
click at [841, 493] on section "* The % Daily Value (DV) tells you how much a nutrient in a serving of food con…" at bounding box center [936, 510] width 203 height 35
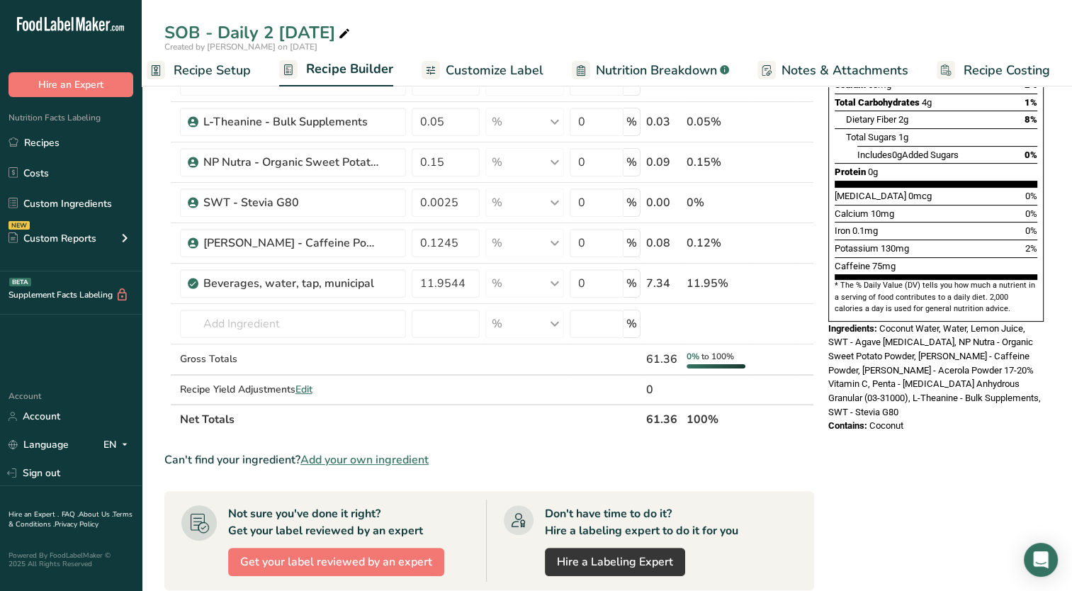
scroll to position [0, 0]
